Goal: Task Accomplishment & Management: Complete application form

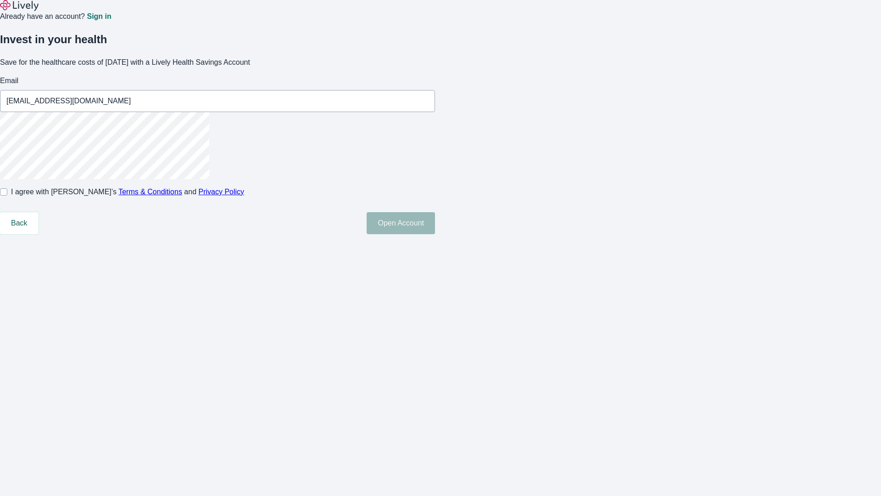
click at [7, 196] on input "I agree with Lively’s Terms & Conditions and Privacy Policy" at bounding box center [3, 191] width 7 height 7
checkbox input "true"
click at [435, 234] on button "Open Account" at bounding box center [401, 223] width 68 height 22
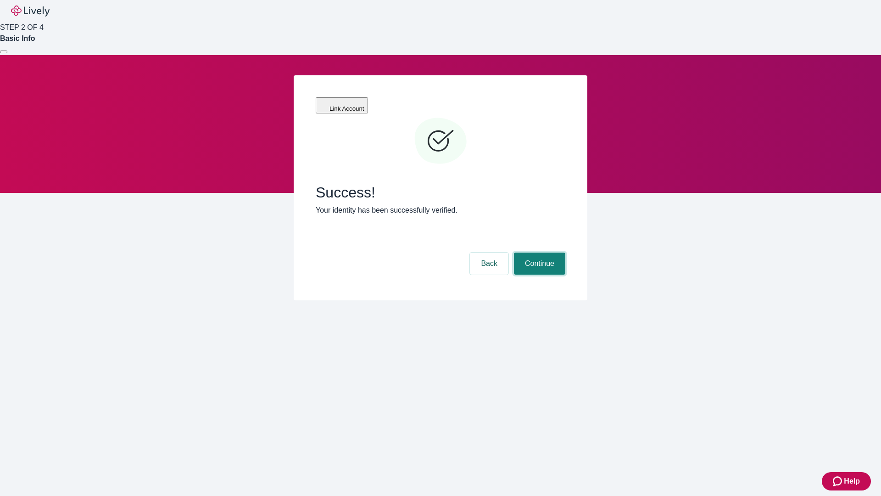
click at [539, 253] on button "Continue" at bounding box center [539, 264] width 51 height 22
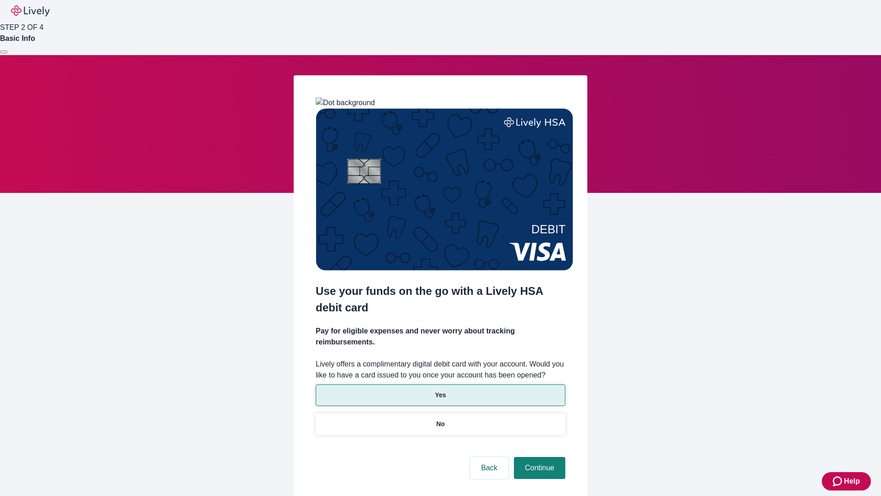
click at [440, 390] on p "Yes" at bounding box center [440, 395] width 11 height 10
click at [539, 457] on button "Continue" at bounding box center [539, 468] width 51 height 22
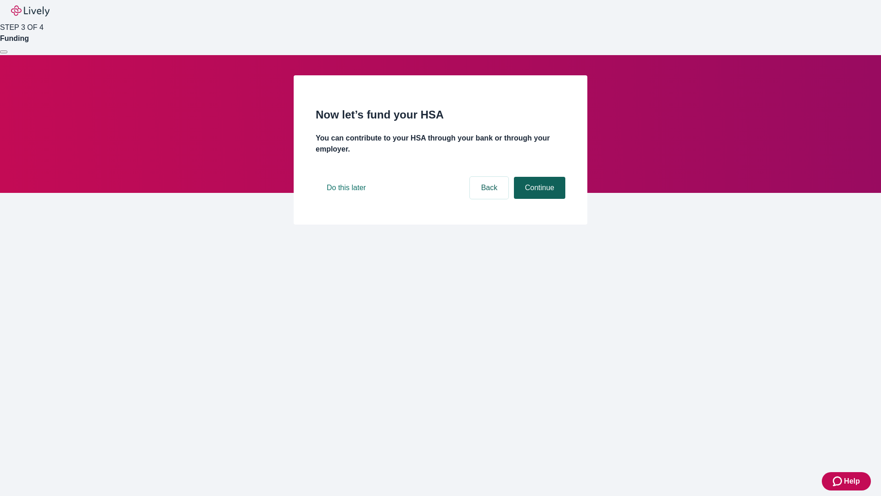
click at [539, 199] on button "Continue" at bounding box center [539, 188] width 51 height 22
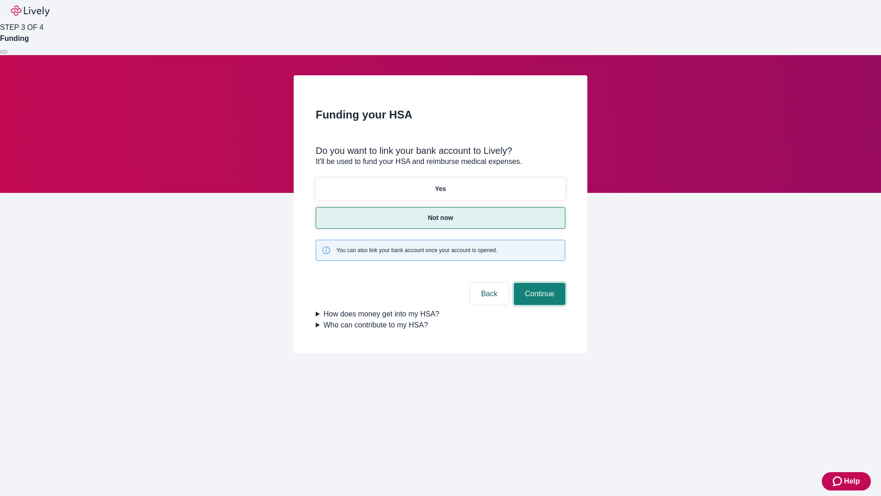
click at [539, 283] on button "Continue" at bounding box center [539, 294] width 51 height 22
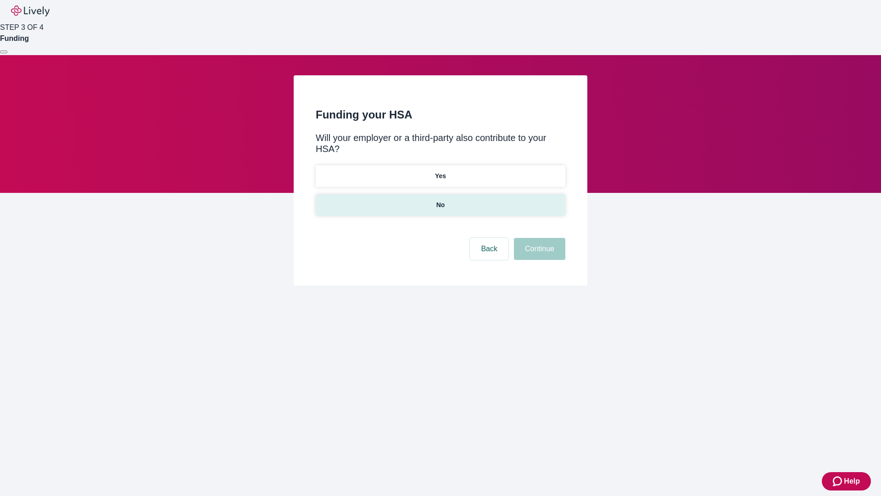
click at [440, 200] on p "No" at bounding box center [441, 205] width 9 height 10
click at [539, 238] on button "Continue" at bounding box center [539, 249] width 51 height 22
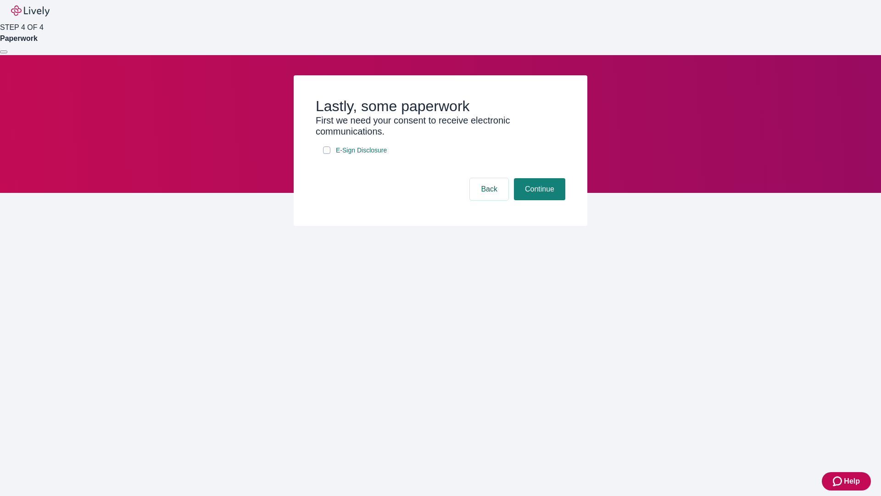
click at [327, 154] on input "E-Sign Disclosure" at bounding box center [326, 149] width 7 height 7
checkbox input "true"
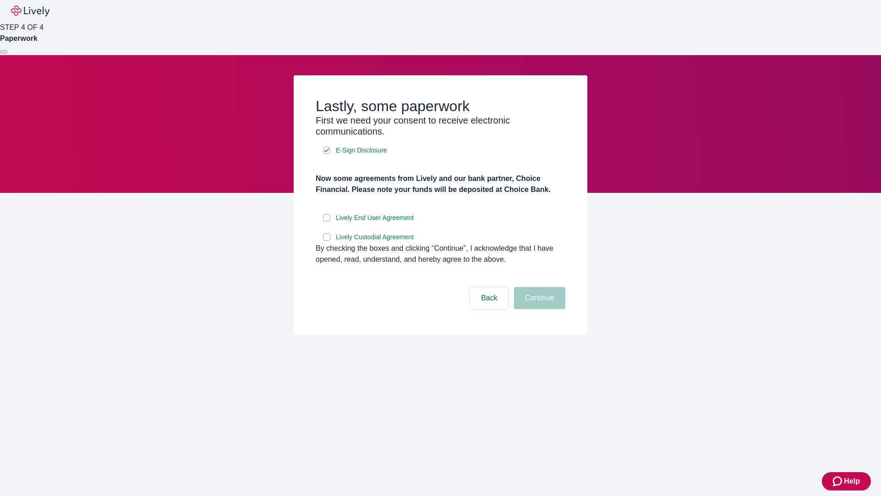
click at [327, 221] on input "Lively End User Agreement" at bounding box center [326, 217] width 7 height 7
checkbox input "true"
click at [327, 241] on input "Lively Custodial Agreement" at bounding box center [326, 236] width 7 height 7
checkbox input "true"
click at [539, 309] on button "Continue" at bounding box center [539, 298] width 51 height 22
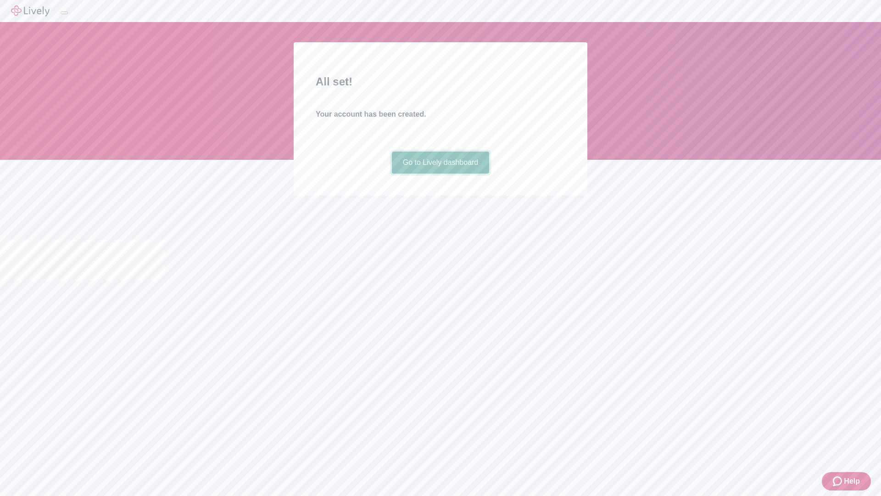
click at [440, 174] on link "Go to Lively dashboard" at bounding box center [441, 163] width 98 height 22
